Goal: Contribute content: Add original content to the website for others to see

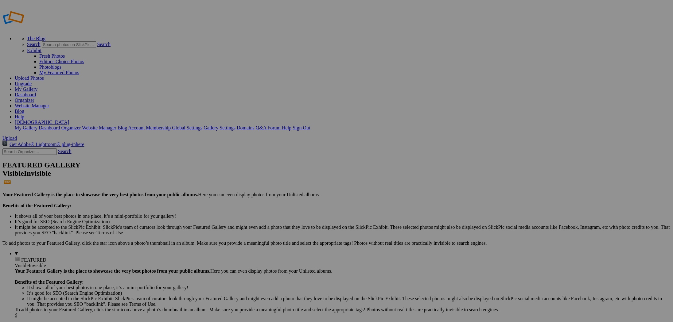
scroll to position [2, 0]
type input "1966 Triumph Spitfire 4 [PERSON_NAME]"
click at [281, 192] on span "Create" at bounding box center [275, 194] width 13 height 5
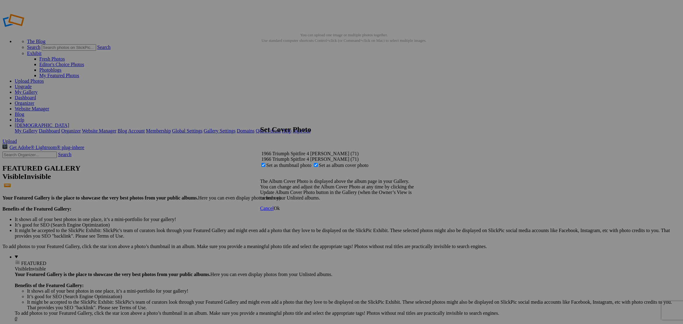
click at [280, 211] on span "Ok" at bounding box center [277, 207] width 6 height 5
